Goal: Information Seeking & Learning: Learn about a topic

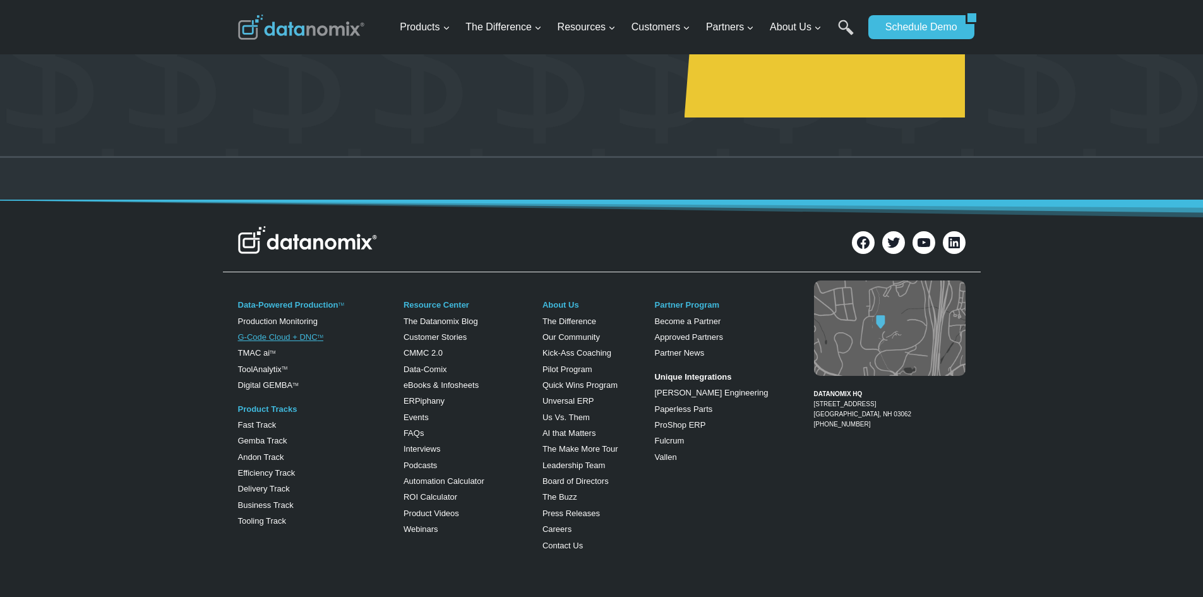
click at [299, 334] on link "G-Code Cloud + DNC TM" at bounding box center [280, 336] width 85 height 9
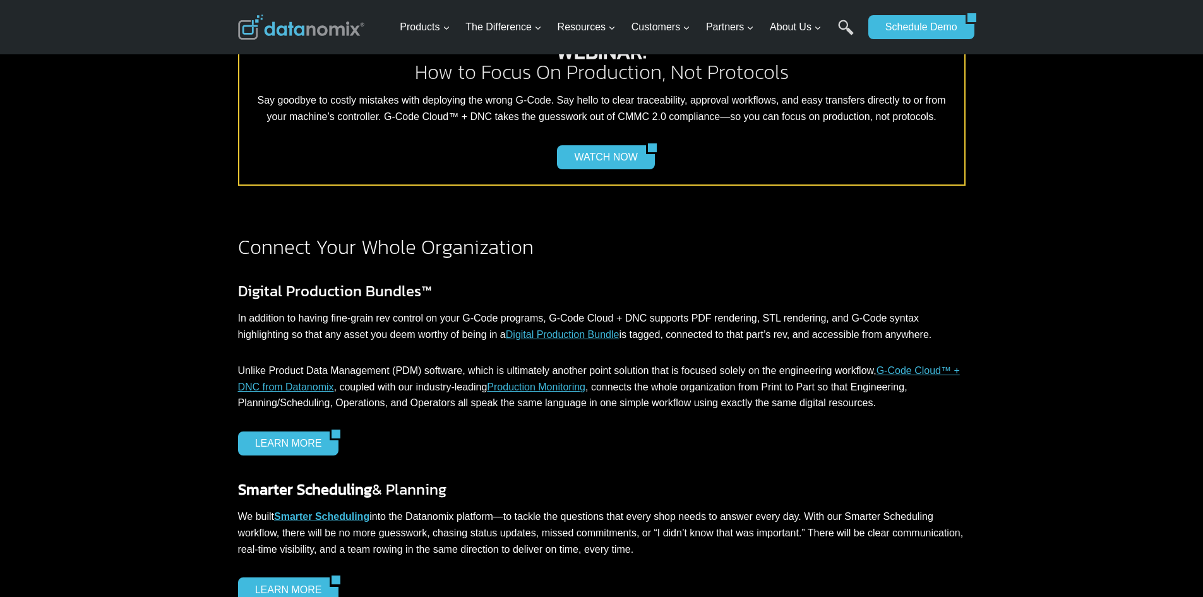
scroll to position [1200, 0]
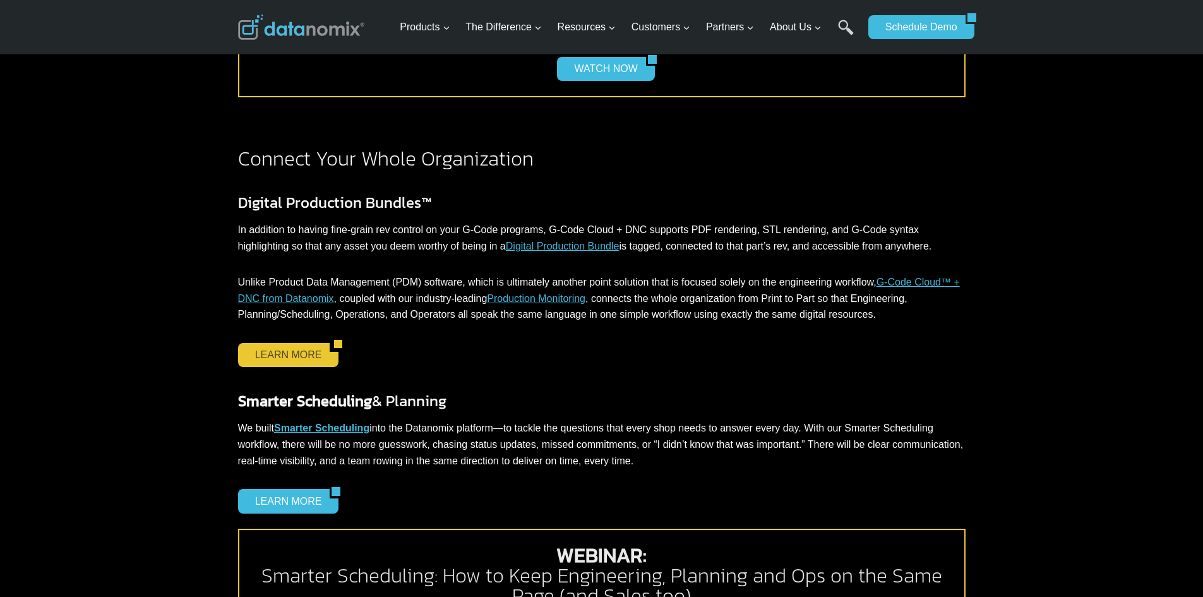
click at [268, 354] on link "LEARN MORE" at bounding box center [284, 355] width 92 height 24
